Goal: Book appointment/travel/reservation

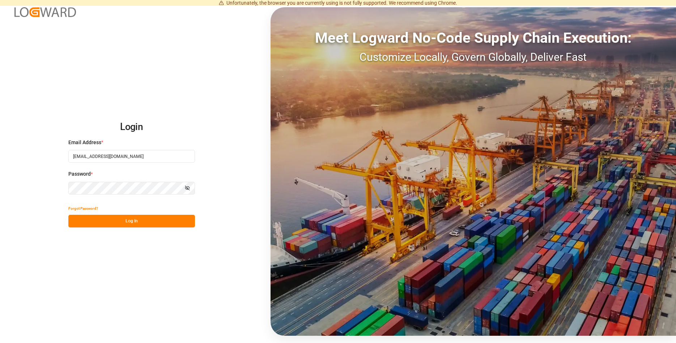
click at [108, 223] on button "Log In" at bounding box center [131, 220] width 127 height 13
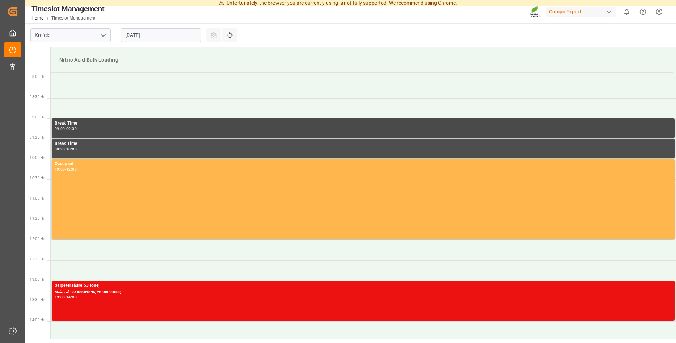
scroll to position [319, 0]
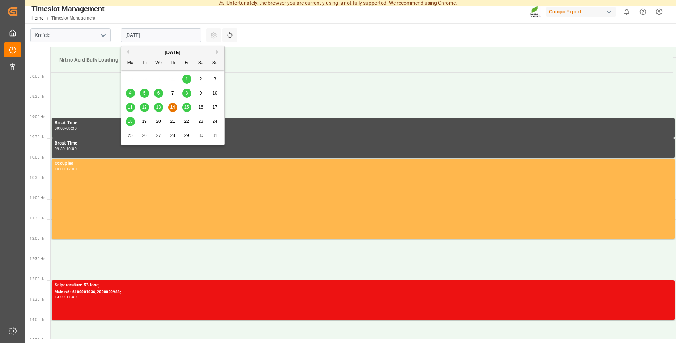
click at [166, 37] on input "[DATE]" at bounding box center [161, 35] width 80 height 14
click at [189, 105] on div "15" at bounding box center [186, 107] width 9 height 9
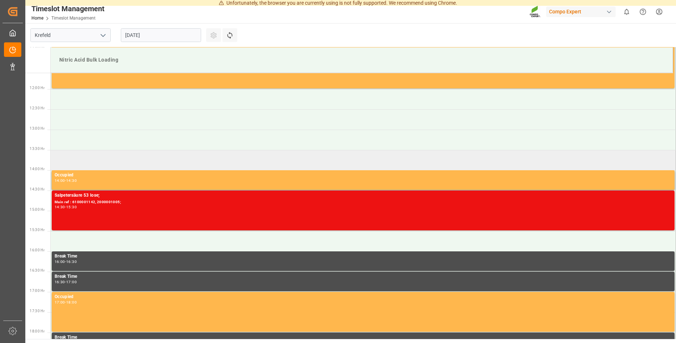
scroll to position [467, 0]
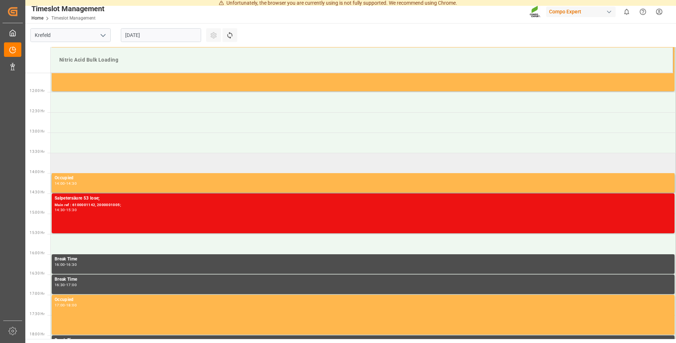
click at [60, 160] on td at bounding box center [363, 163] width 625 height 20
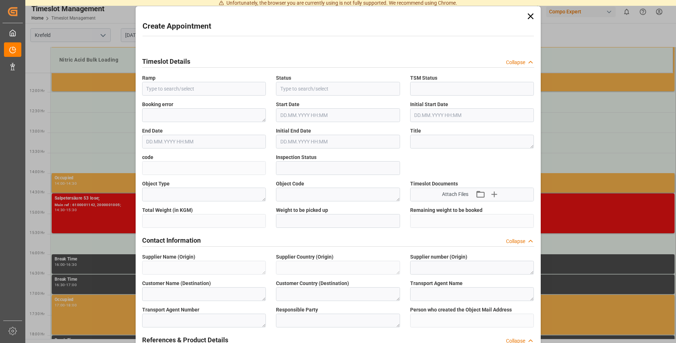
type input "Nitric Acid Bulk Loading"
type input "Booked"
type input "Open"
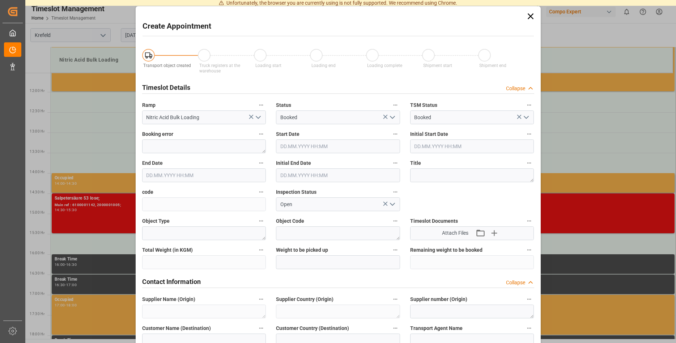
type input "[DATE] 13:30"
type input "[DATE] 14:00"
click at [531, 15] on icon at bounding box center [530, 16] width 6 height 6
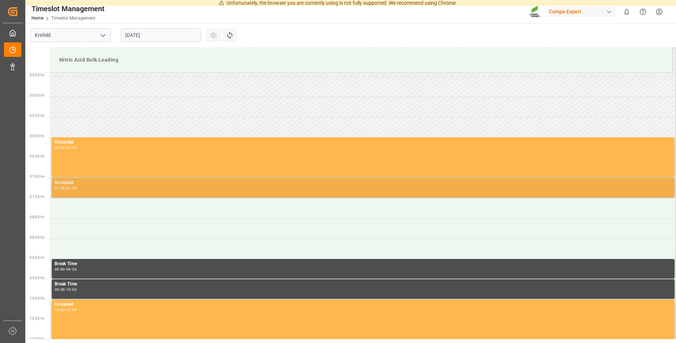
scroll to position [221, 0]
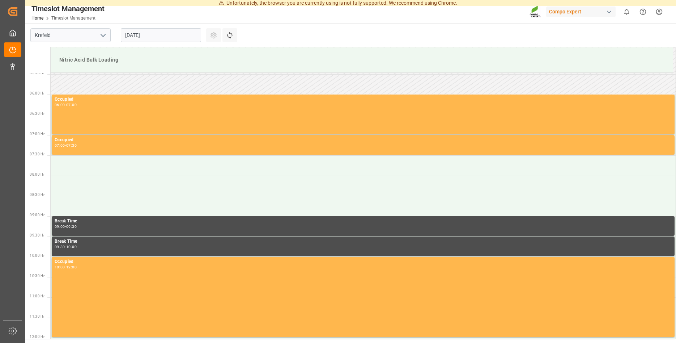
click at [106, 37] on icon "open menu" at bounding box center [103, 35] width 9 height 9
click at [104, 34] on icon "close menu" at bounding box center [103, 35] width 9 height 9
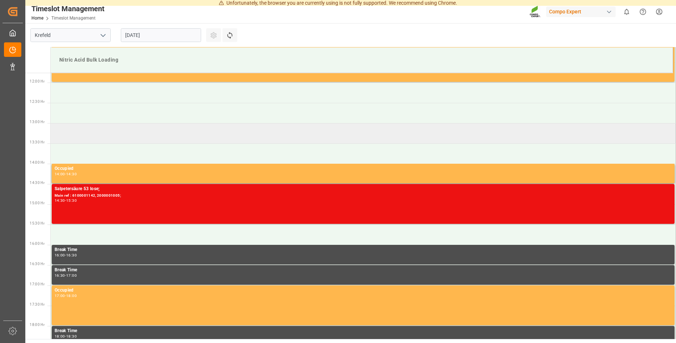
scroll to position [443, 0]
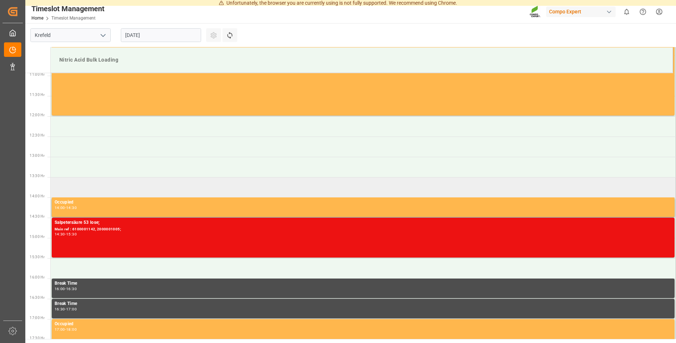
click at [65, 188] on td at bounding box center [363, 187] width 625 height 20
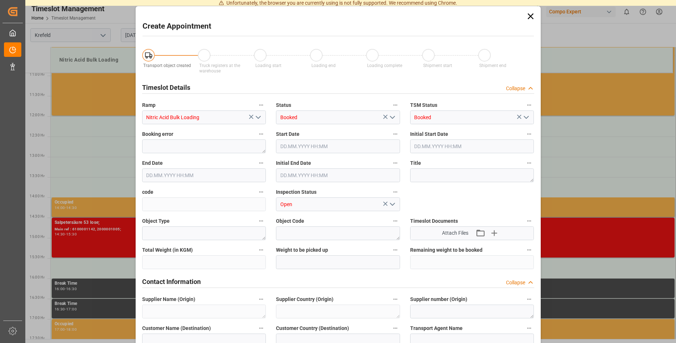
type input "[DATE] 13:30"
type input "[DATE] 14:00"
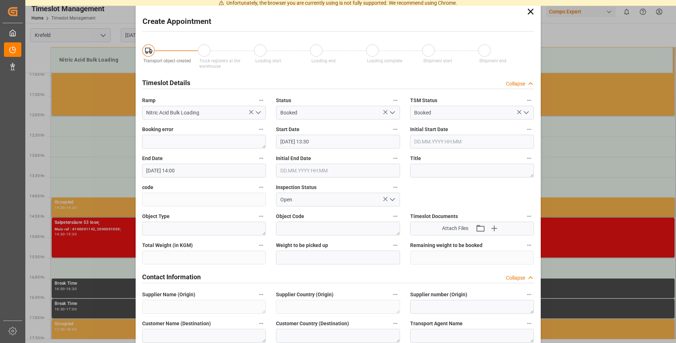
scroll to position [0, 0]
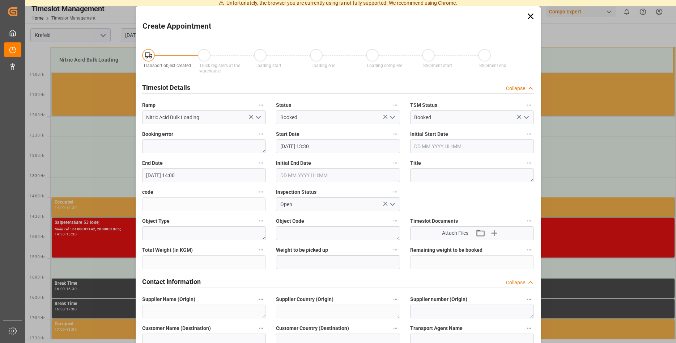
click at [529, 14] on icon at bounding box center [530, 16] width 6 height 6
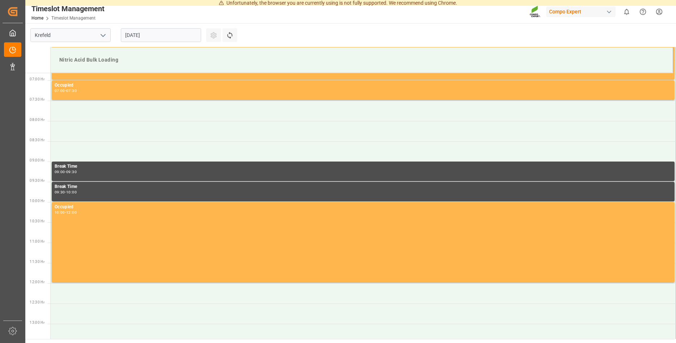
scroll to position [221, 0]
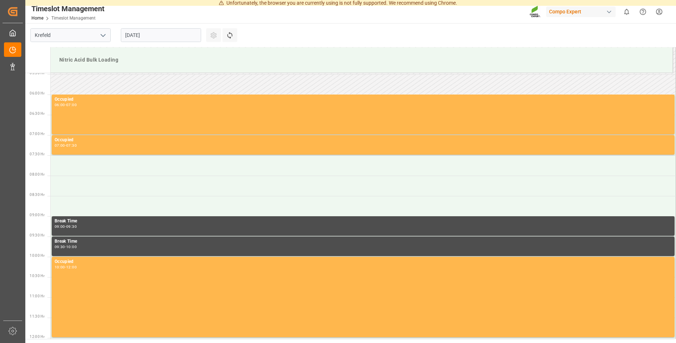
click at [167, 38] on input "[DATE]" at bounding box center [161, 35] width 80 height 14
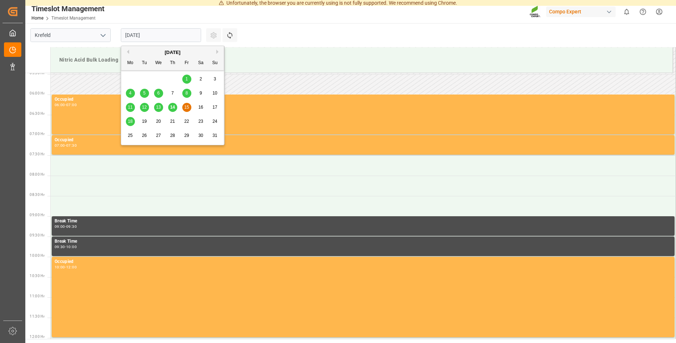
click at [188, 107] on span "15" at bounding box center [186, 107] width 5 height 5
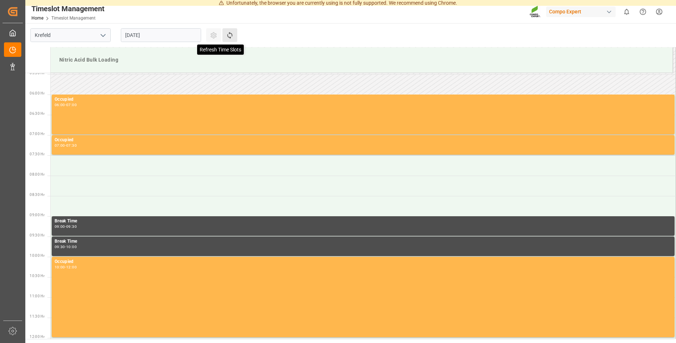
click at [232, 33] on icon at bounding box center [230, 35] width 8 height 8
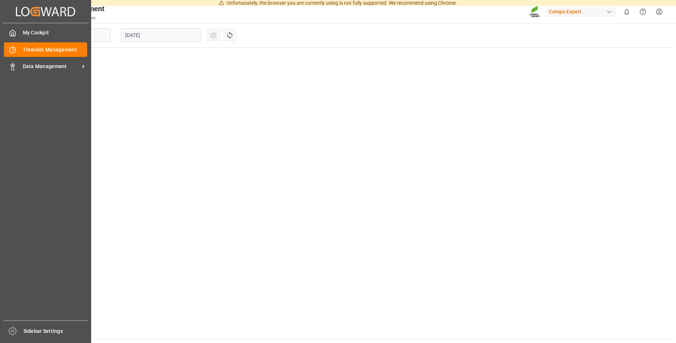
type input "Krefeld"
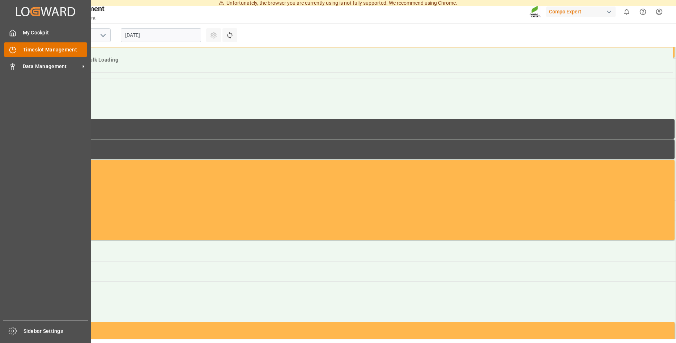
click at [41, 46] on span "Timeslot Management" at bounding box center [55, 50] width 65 height 8
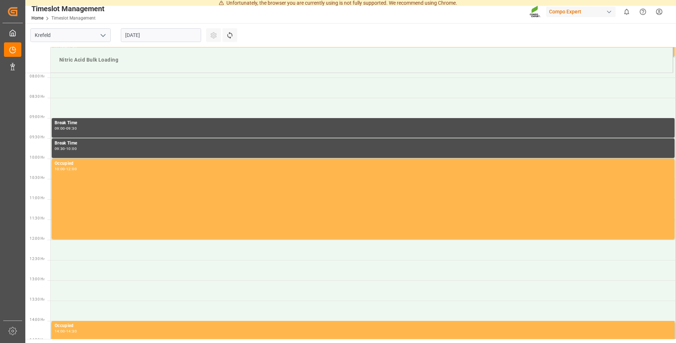
click at [103, 34] on icon "open menu" at bounding box center [103, 35] width 9 height 9
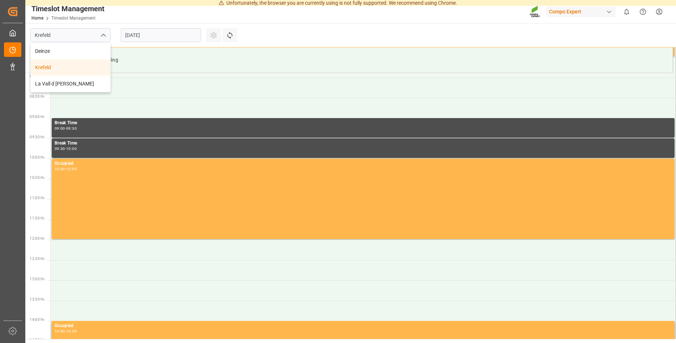
click at [51, 66] on div "Krefeld" at bounding box center [71, 67] width 80 height 16
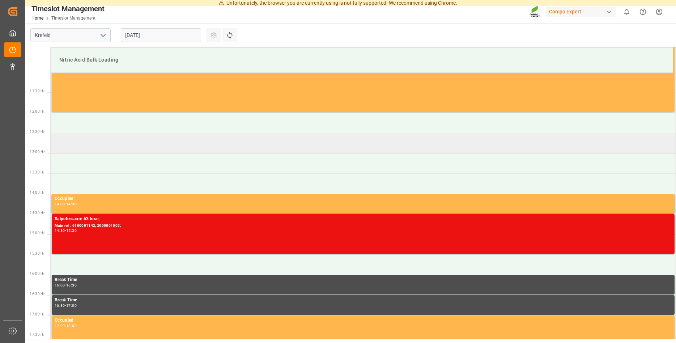
scroll to position [467, 0]
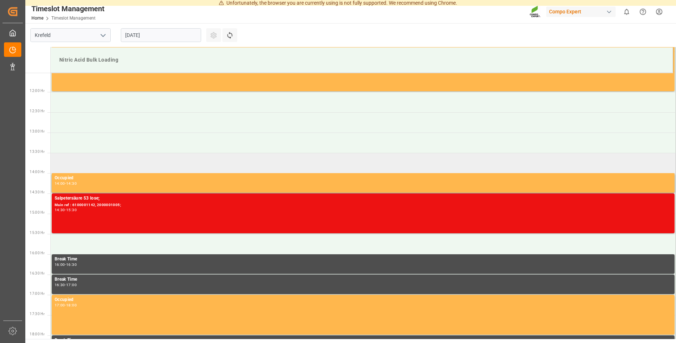
click at [61, 160] on td at bounding box center [363, 163] width 625 height 20
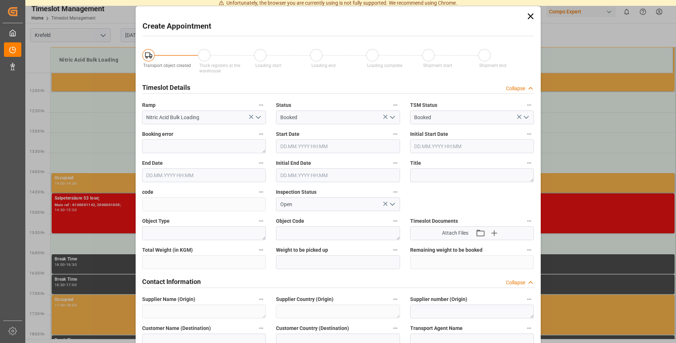
type input "Nitric Acid Bulk Loading"
type input "Booked"
type input "[DATE] 13:30"
type input "[DATE] 14:00"
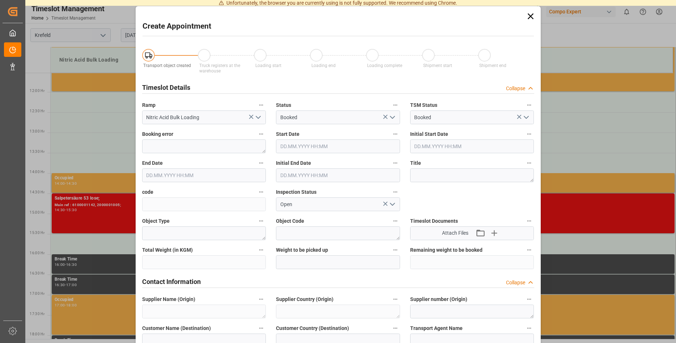
type input "Open"
click at [531, 17] on icon at bounding box center [530, 16] width 6 height 6
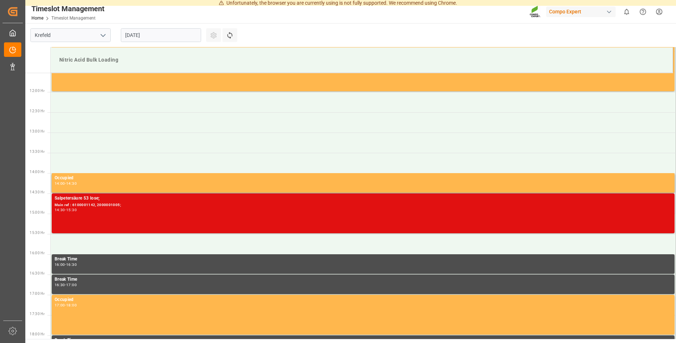
click at [99, 213] on div "Salpetersäure 53 lose; Main ref : 6100001142, 2000001005; 14:30 - 15:30" at bounding box center [363, 213] width 617 height 37
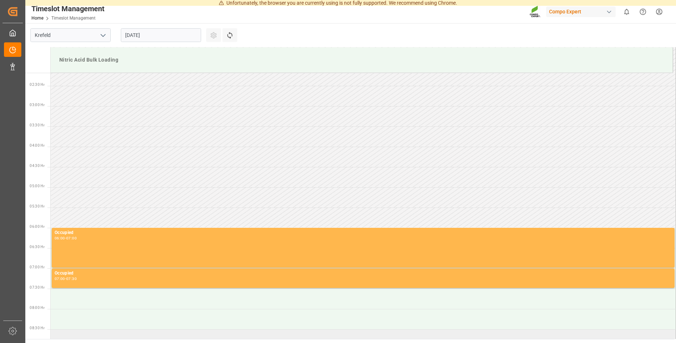
scroll to position [24, 0]
